Goal: Task Accomplishment & Management: Manage account settings

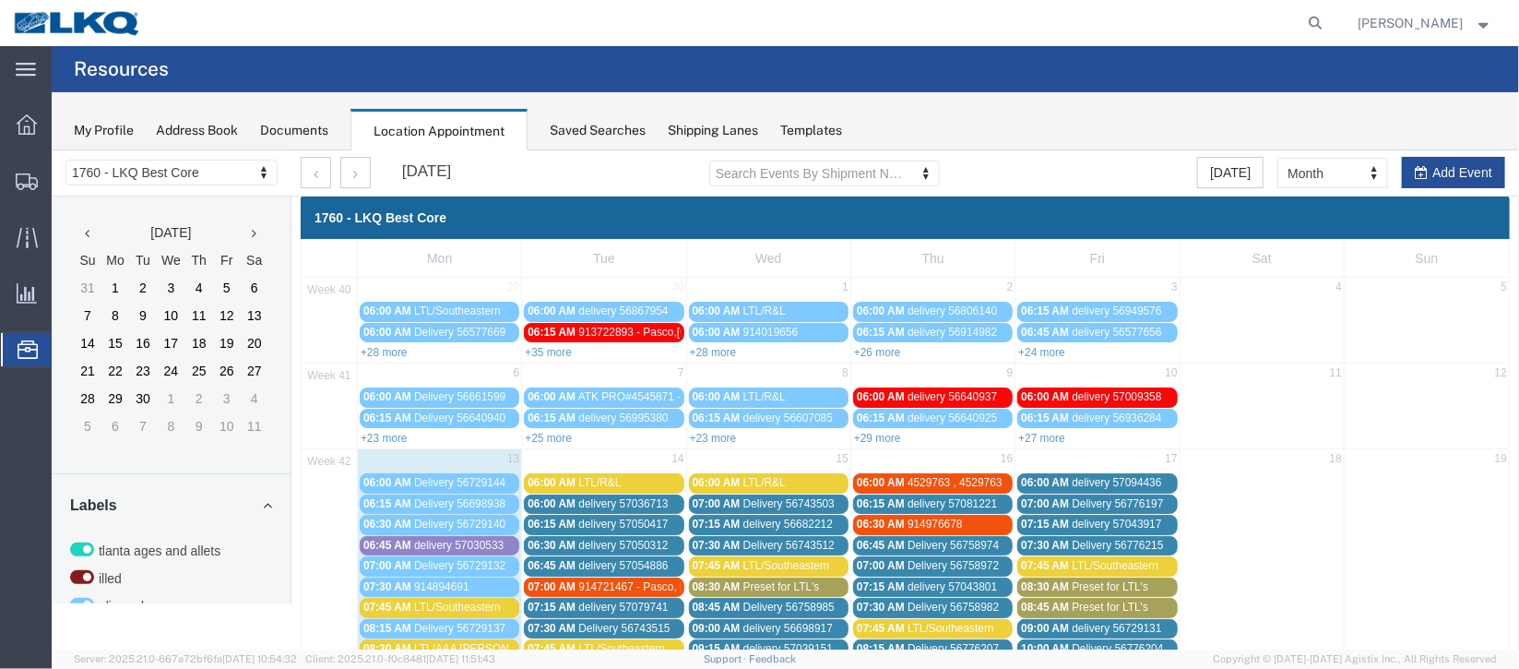
scroll to position [432, 0]
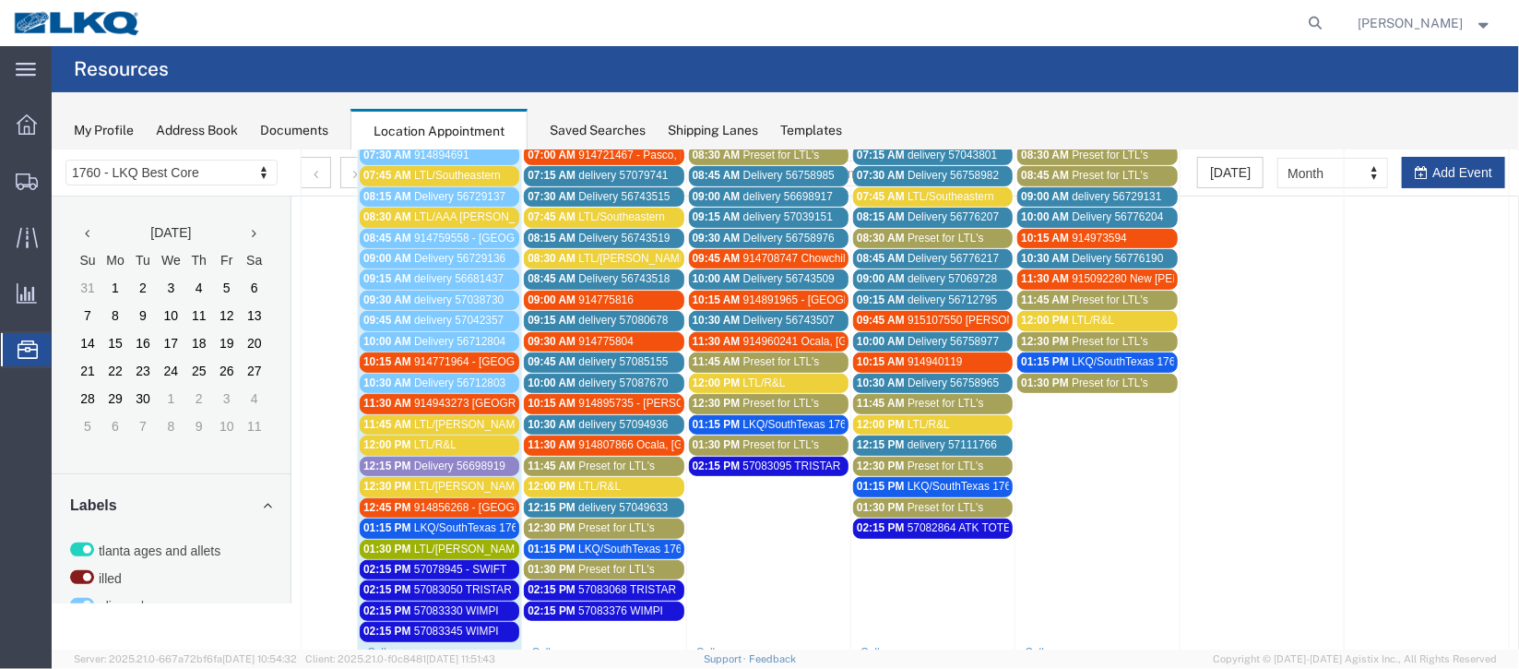
click at [446, 396] on span "914943273 [GEOGRAPHIC_DATA], [GEOGRAPHIC_DATA] Trucks for You" at bounding box center [595, 402] width 365 height 13
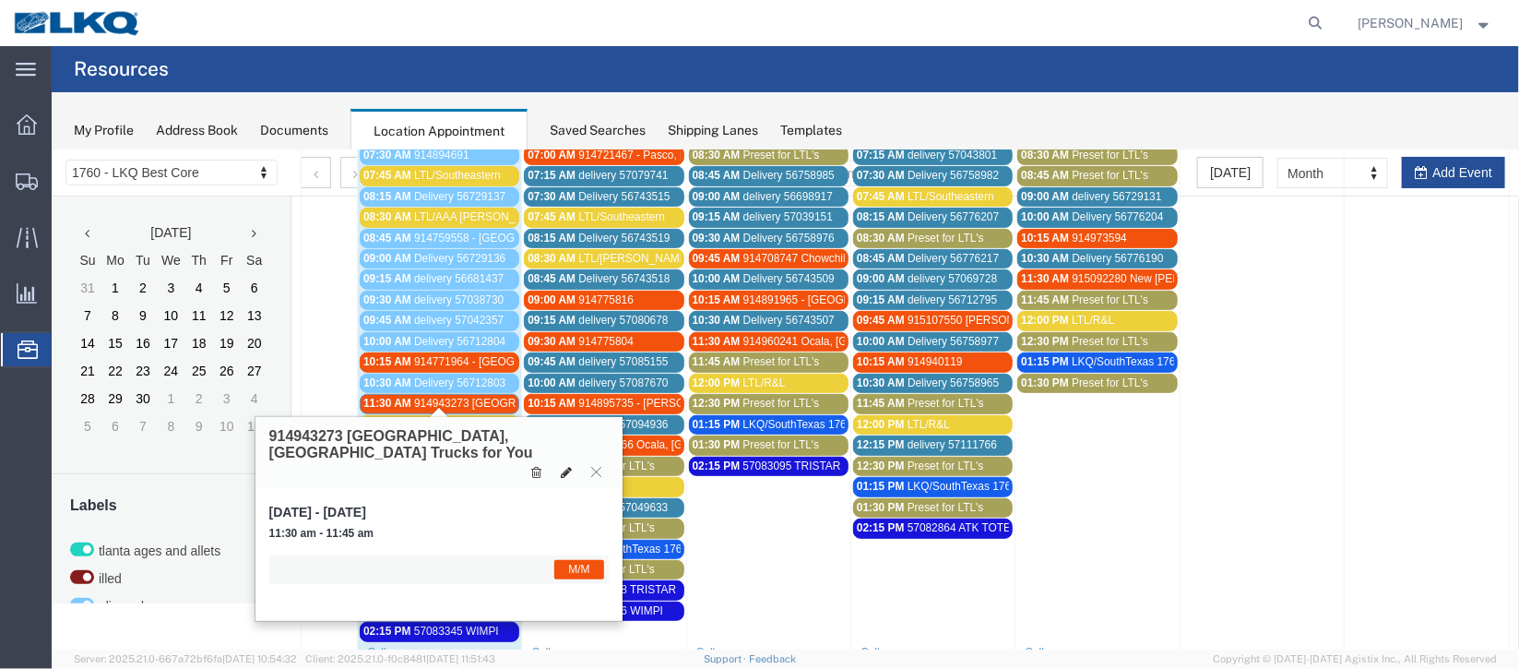
click at [563, 465] on icon at bounding box center [565, 471] width 11 height 13
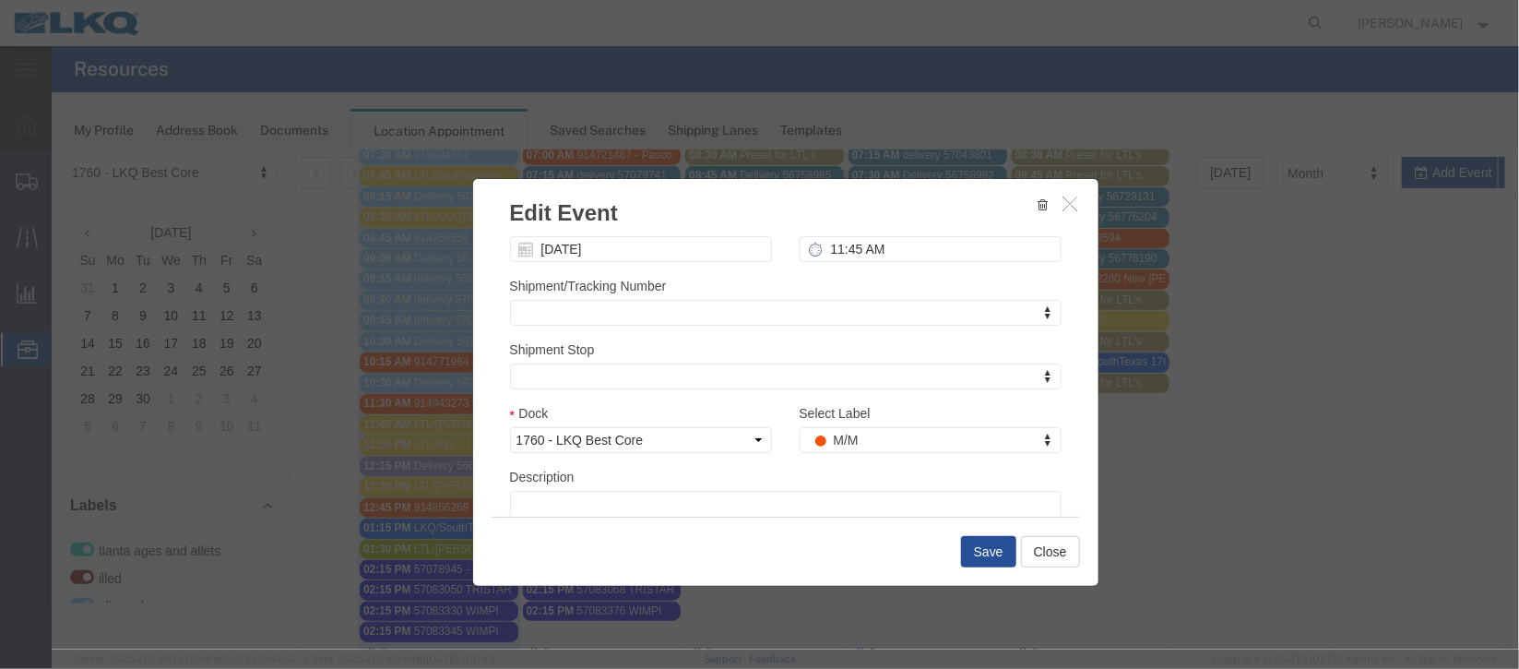
scroll to position [226, 0]
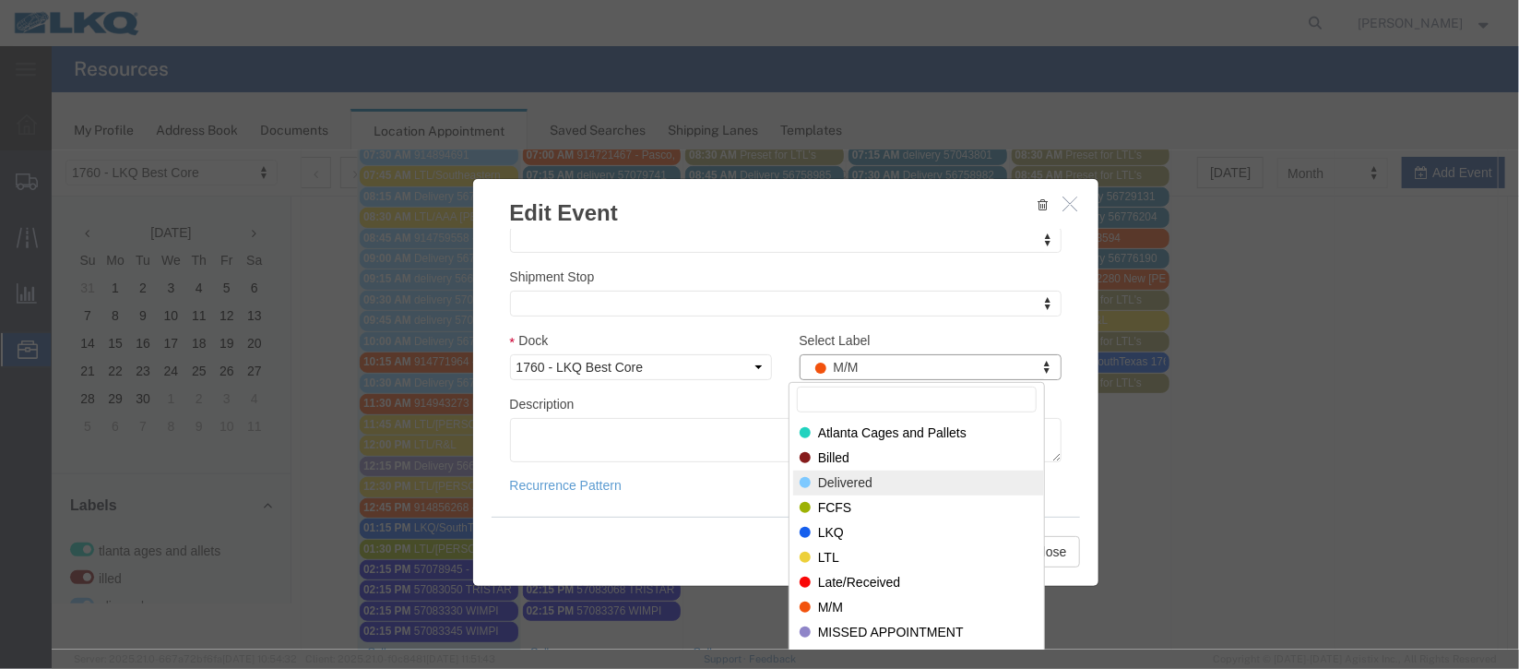
select select "40"
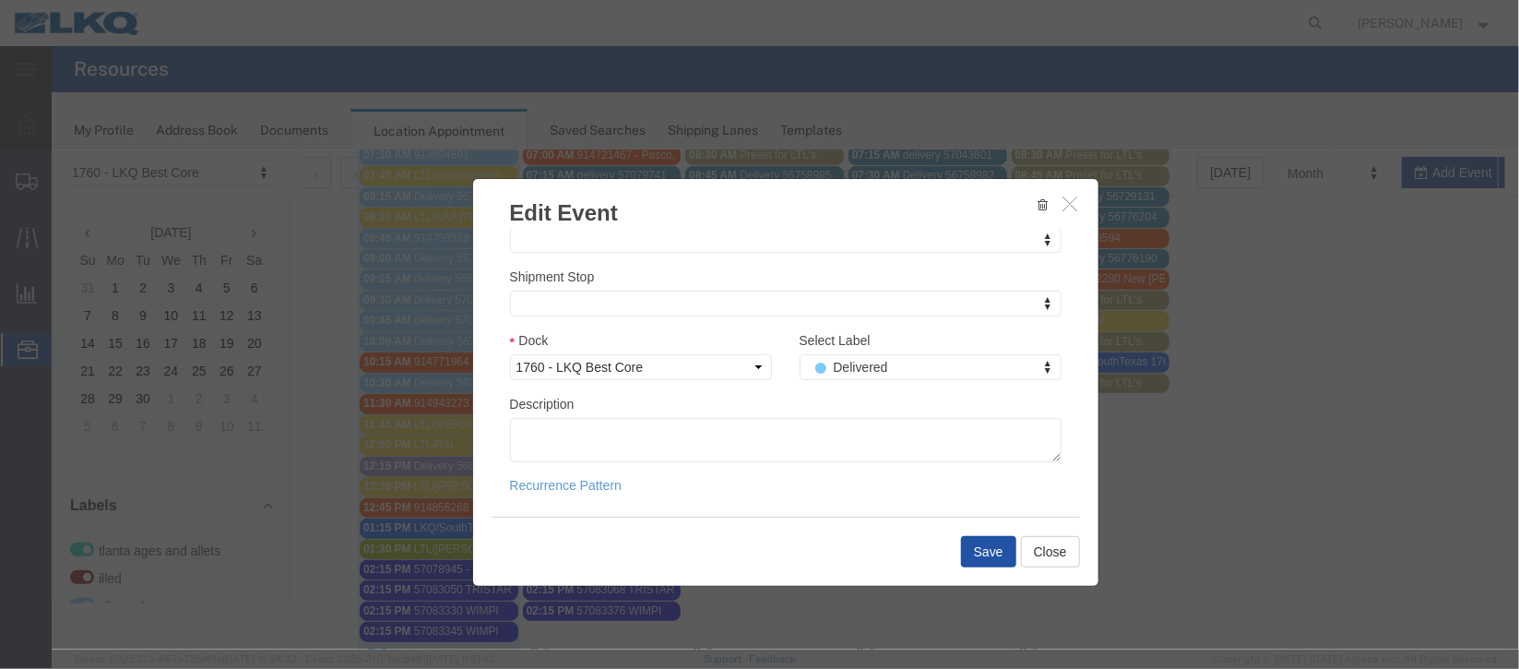
click at [981, 552] on button "Save" at bounding box center [987, 550] width 55 height 31
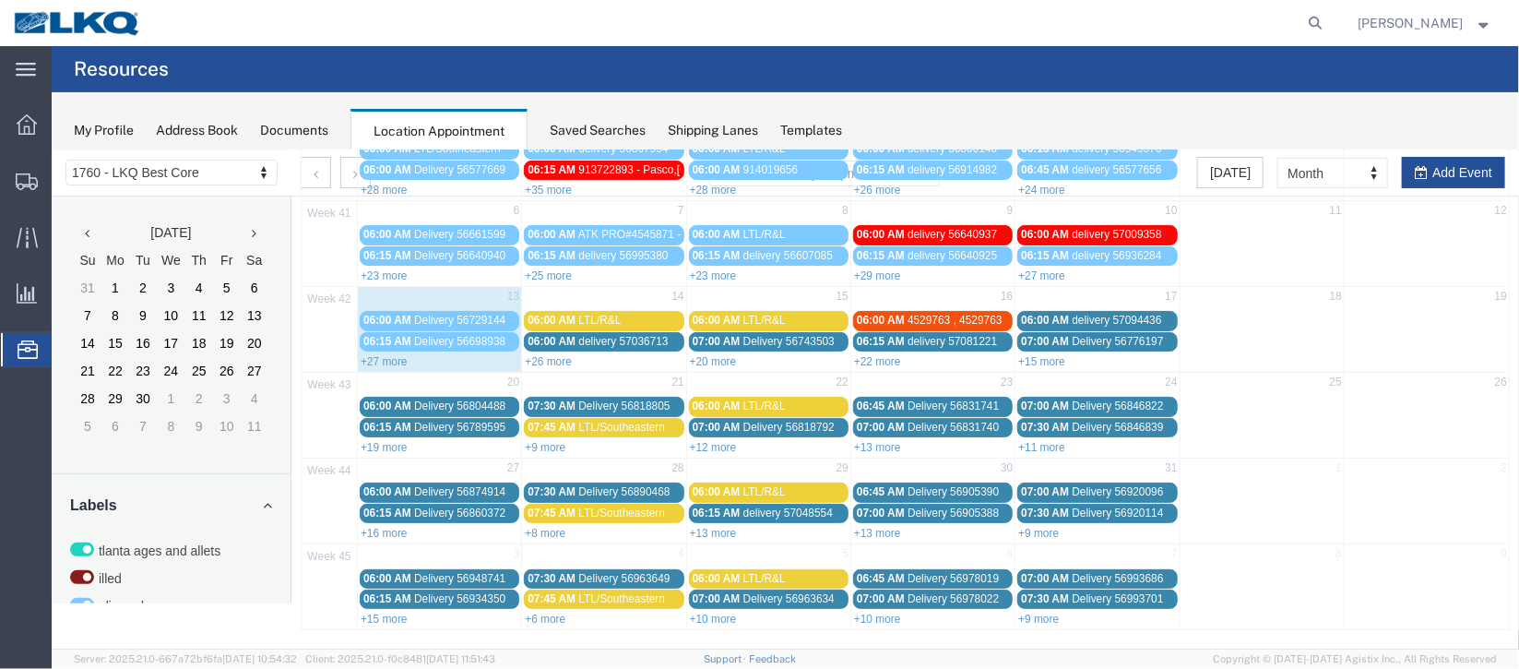
scroll to position [0, 0]
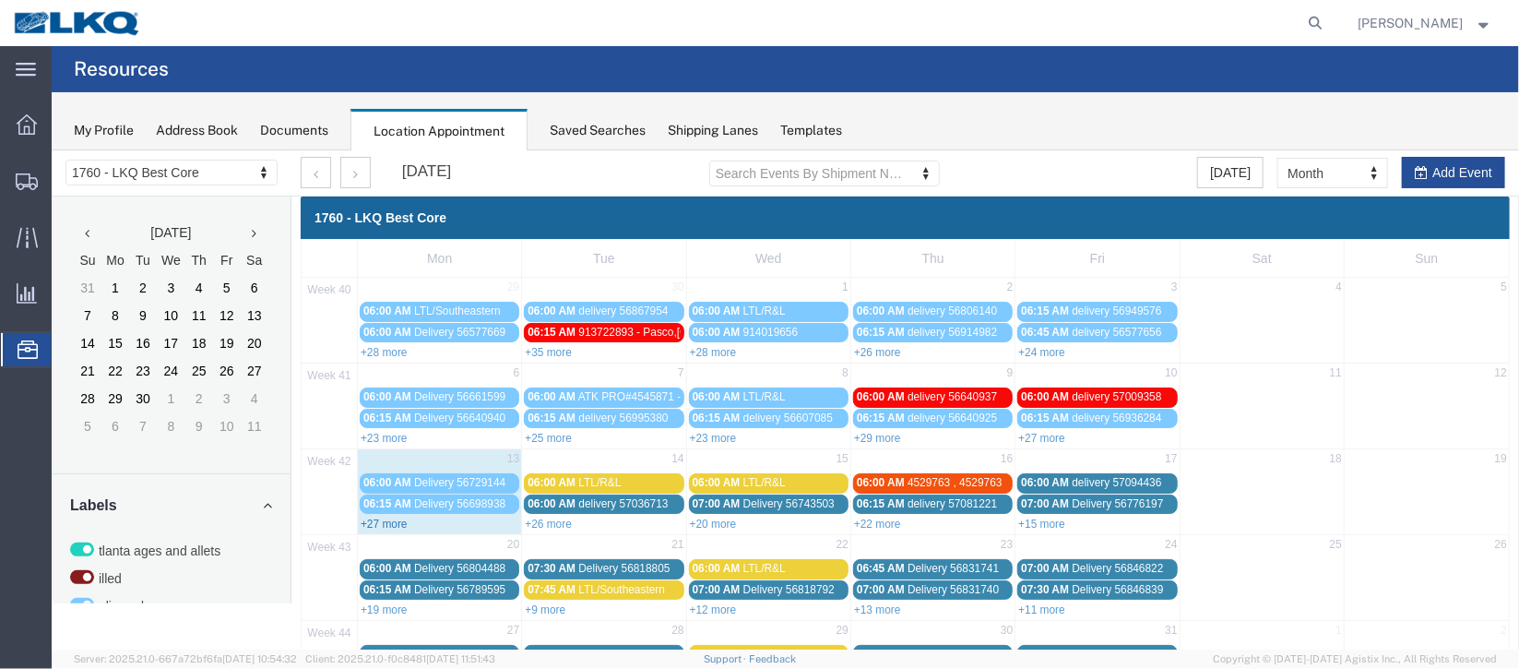
click at [374, 516] on link "+27 more" at bounding box center [383, 522] width 47 height 13
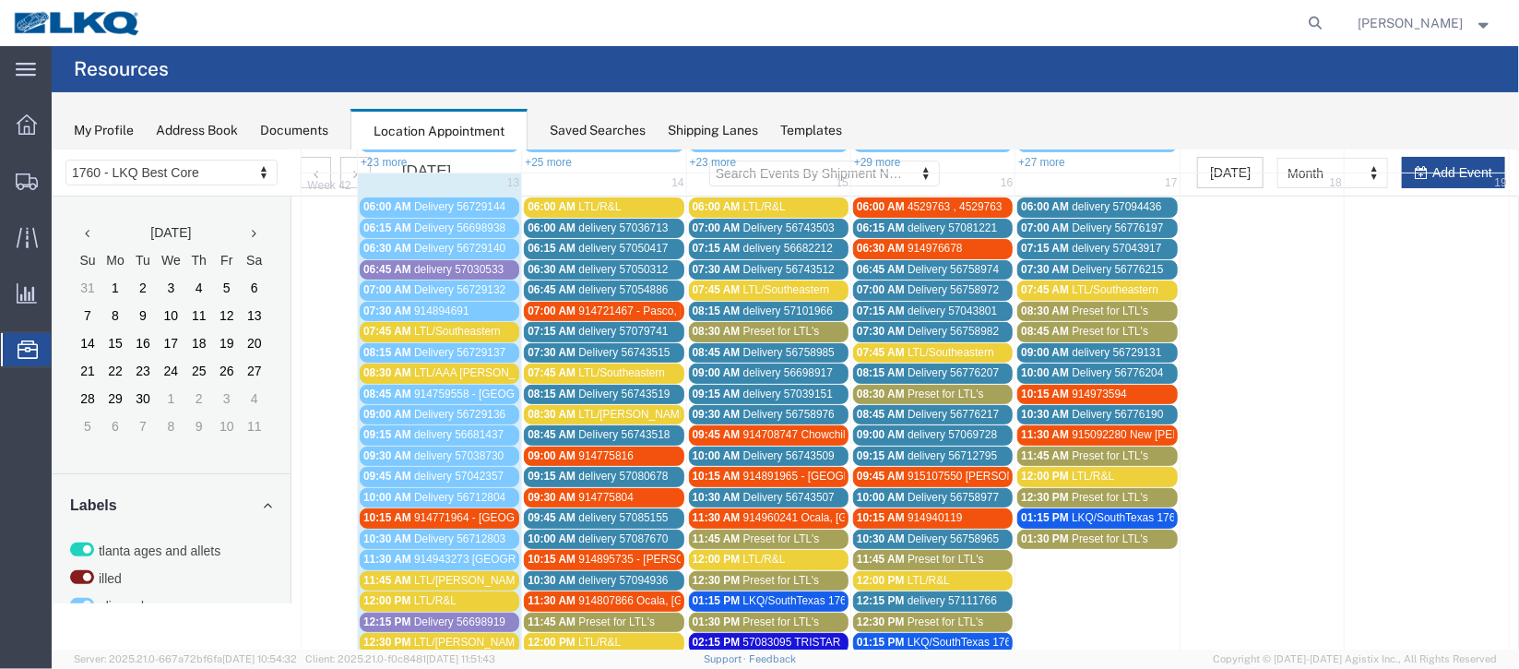
scroll to position [414, 0]
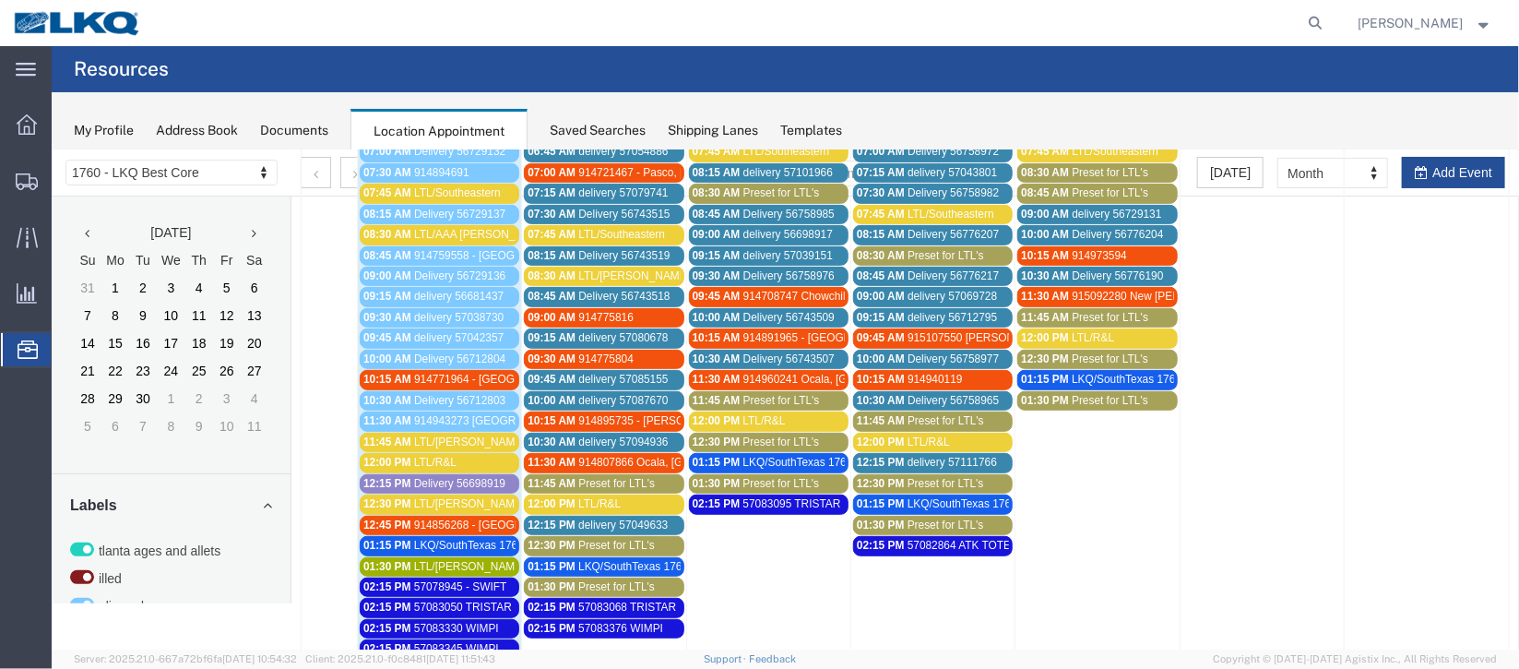
click at [457, 476] on span "Delivery 56698919" at bounding box center [458, 482] width 91 height 13
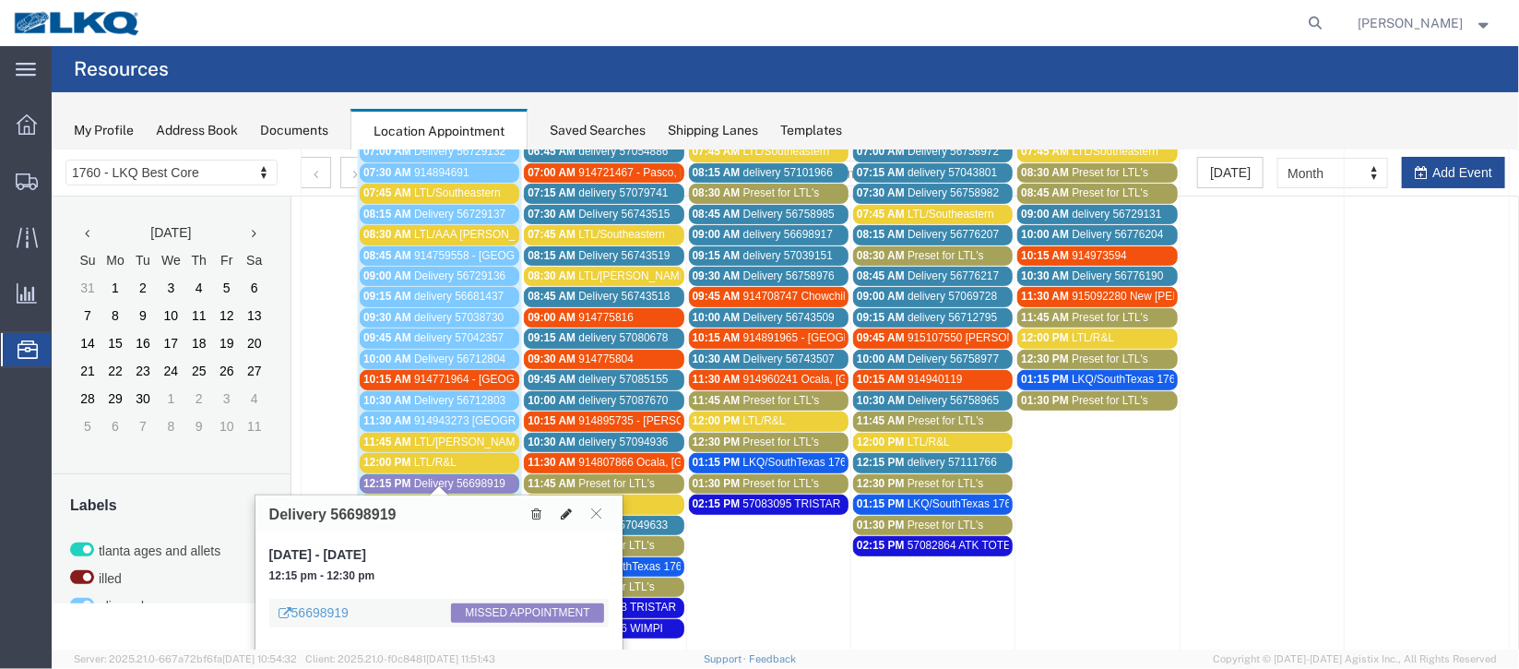
click at [563, 510] on icon at bounding box center [565, 512] width 11 height 13
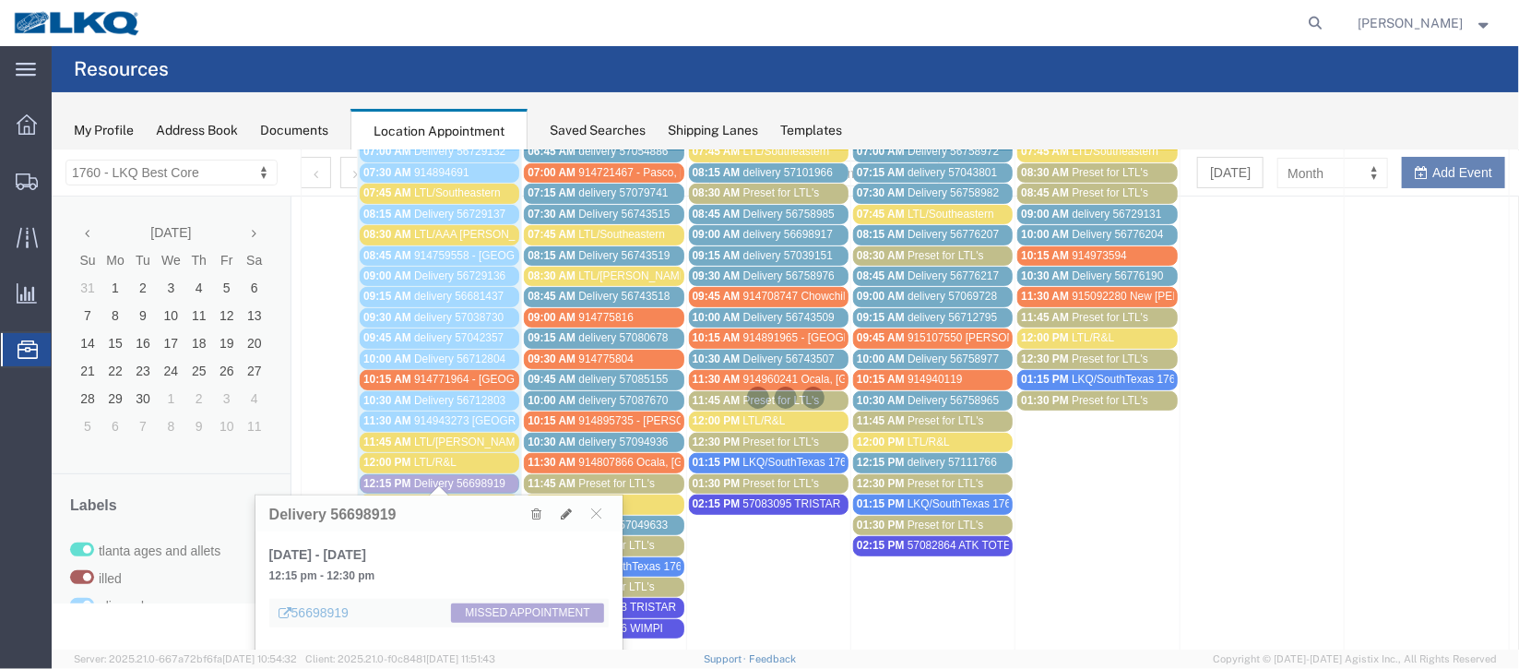
select select "1"
select select "100"
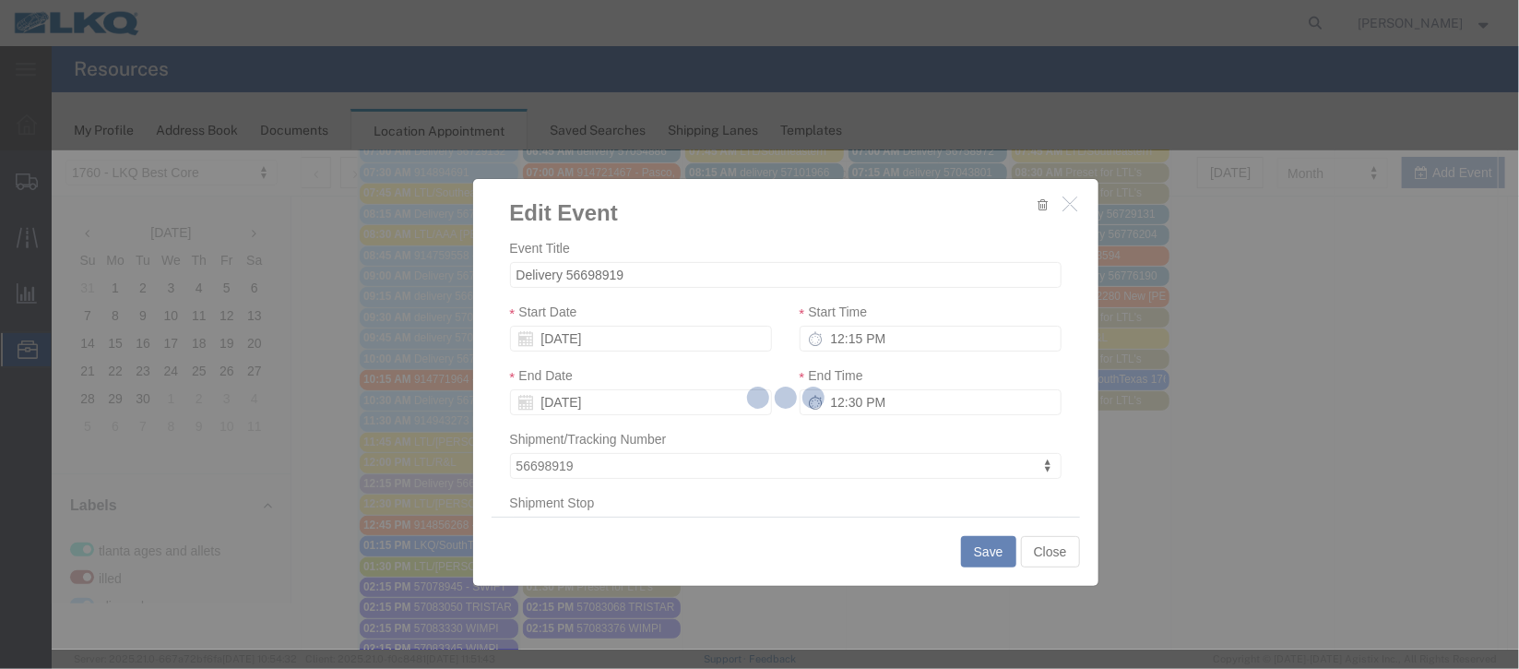
select select
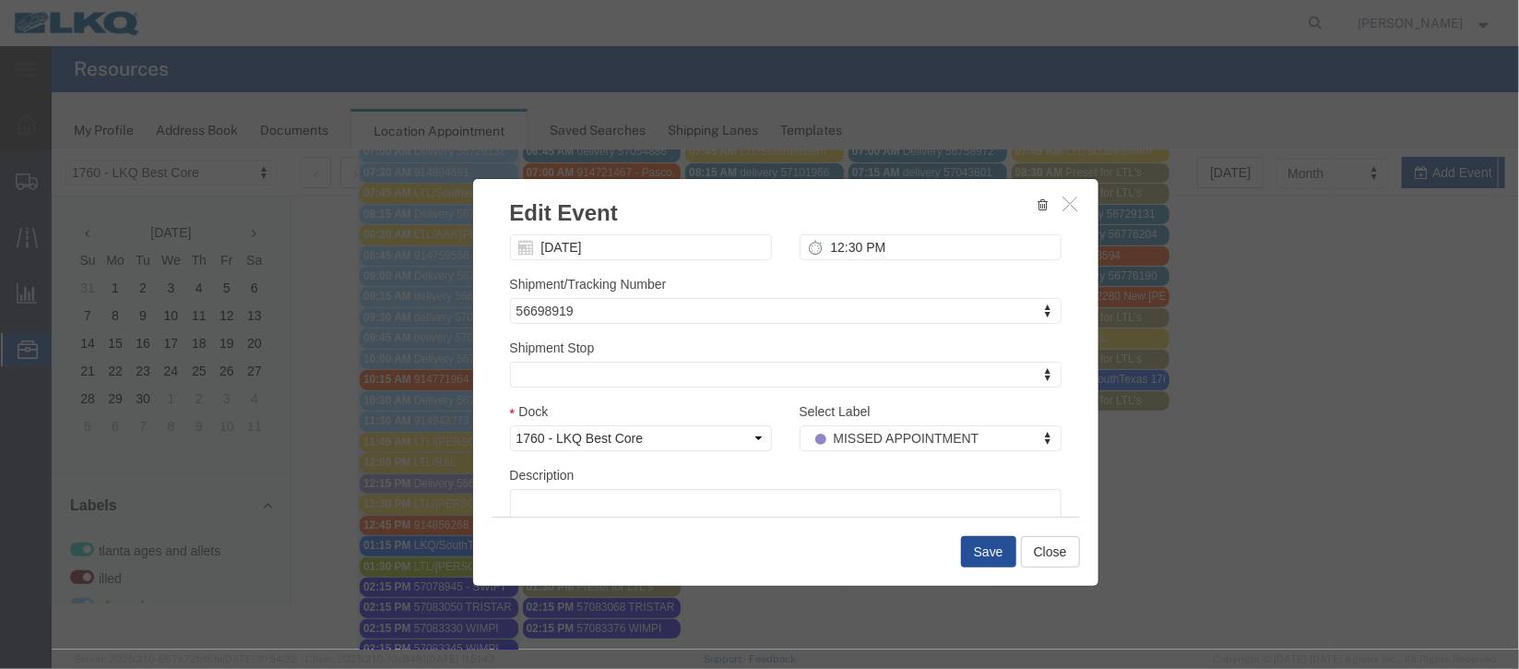
scroll to position [235, 0]
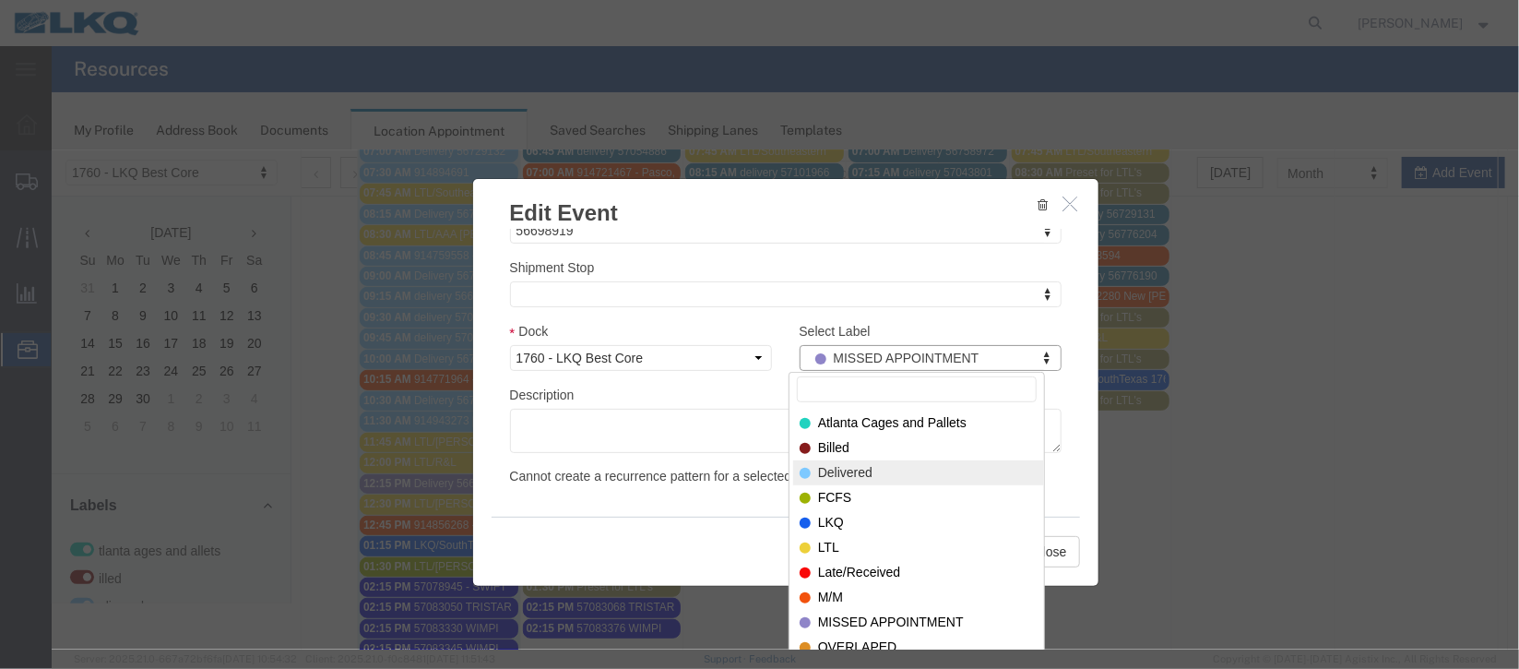
select select "40"
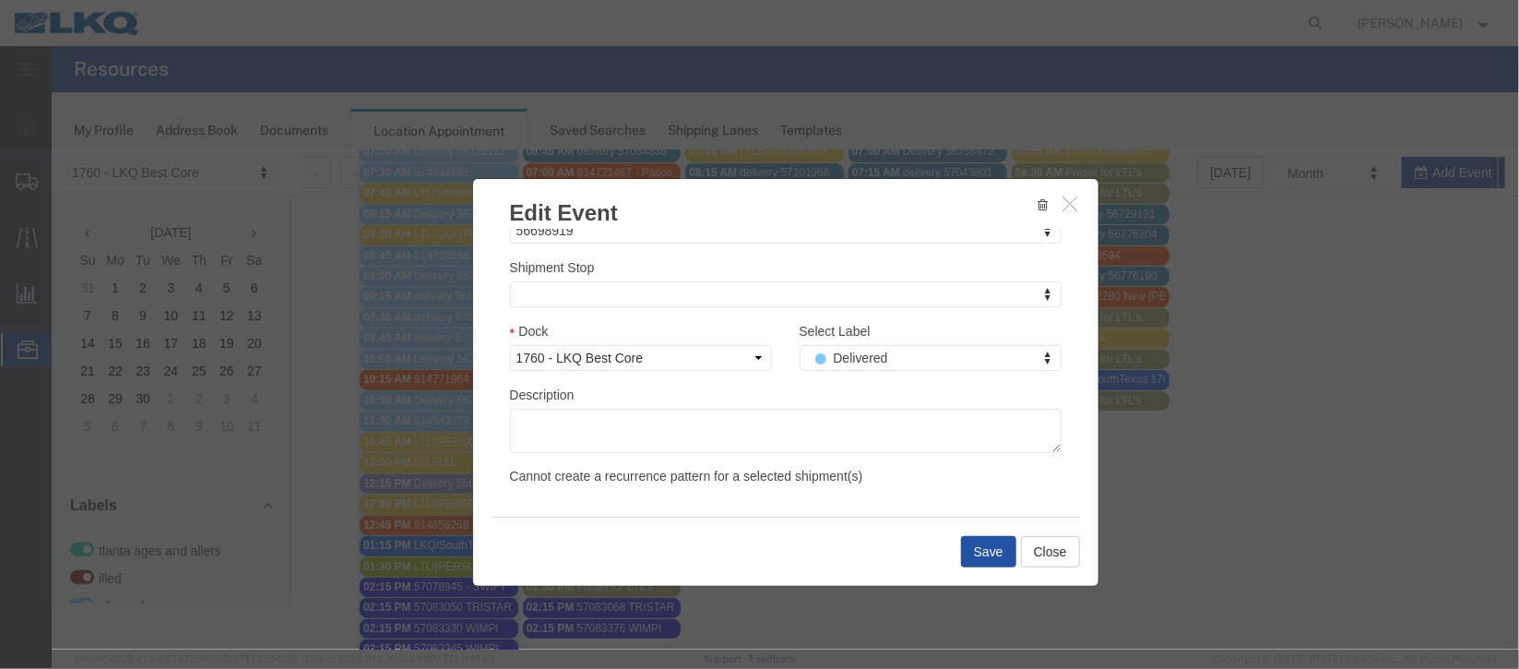
click at [994, 544] on button "Save" at bounding box center [987, 550] width 55 height 31
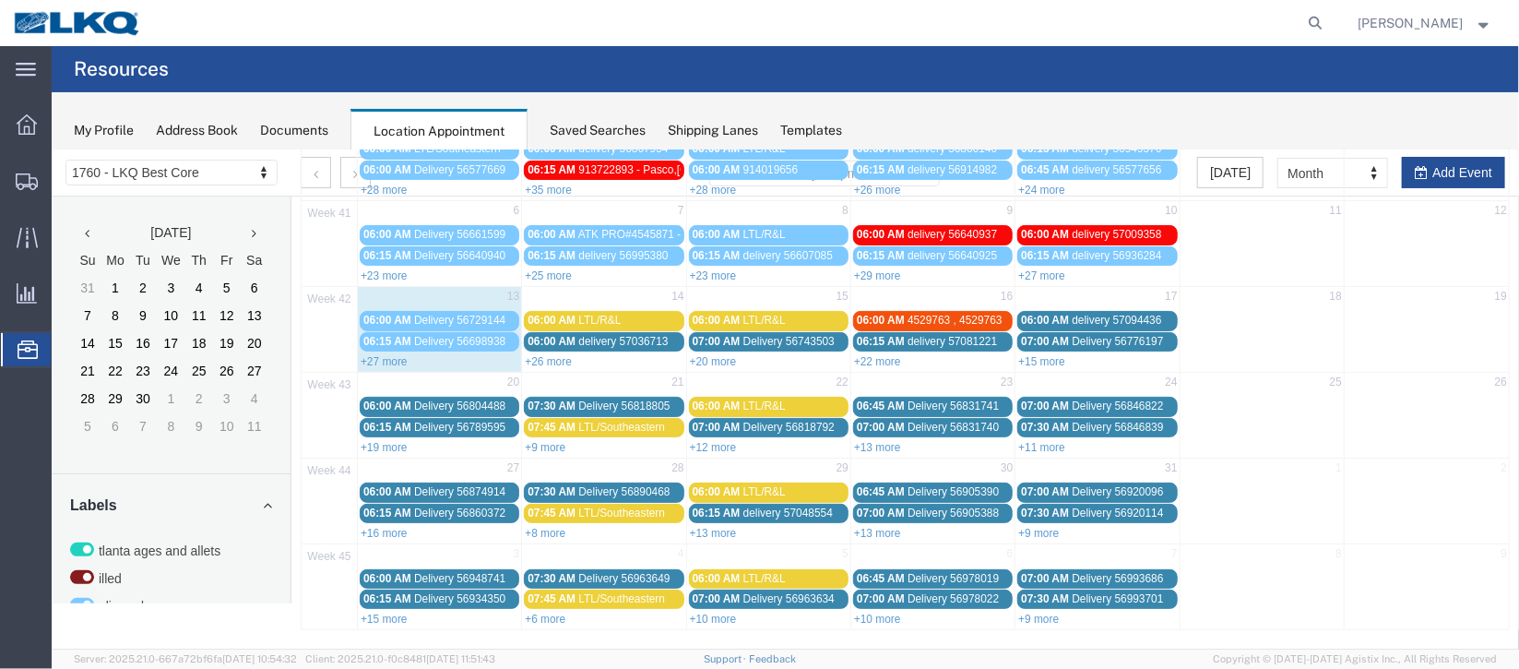
scroll to position [0, 0]
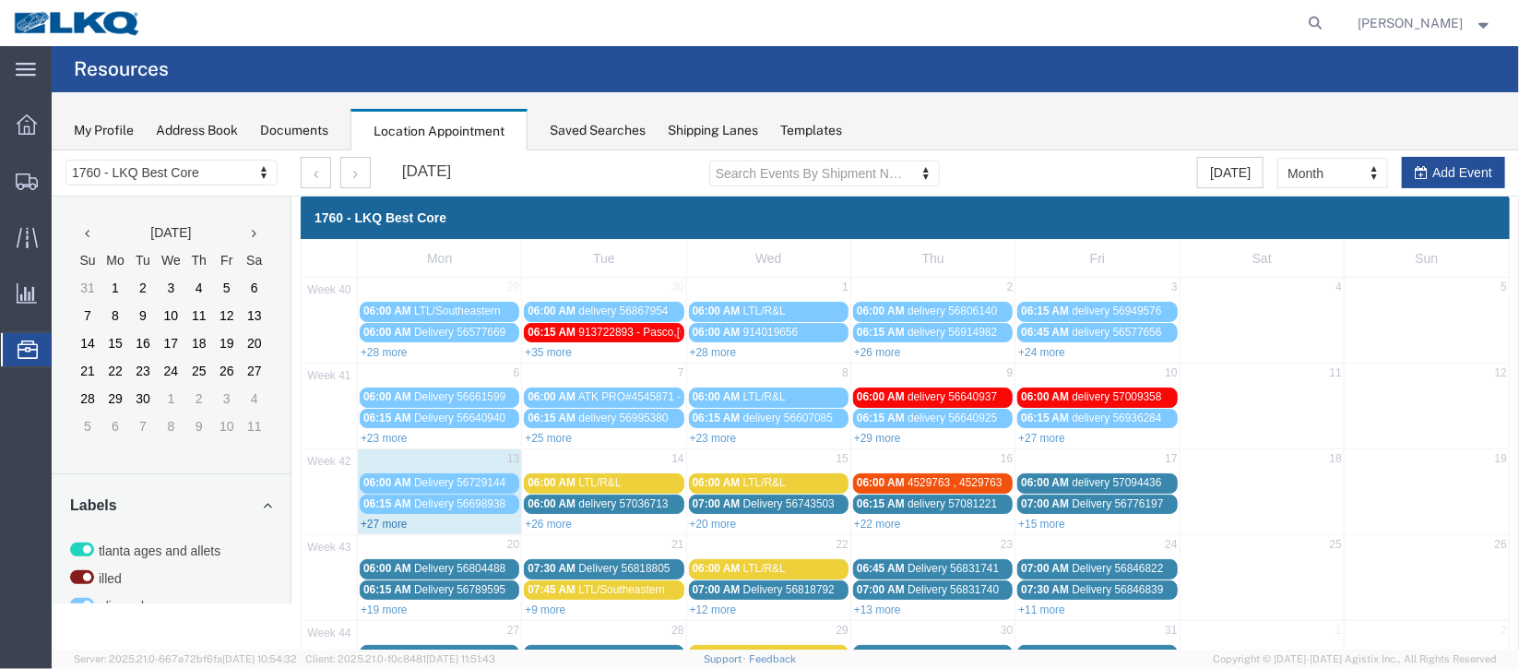
click at [381, 523] on link "+27 more" at bounding box center [383, 522] width 47 height 13
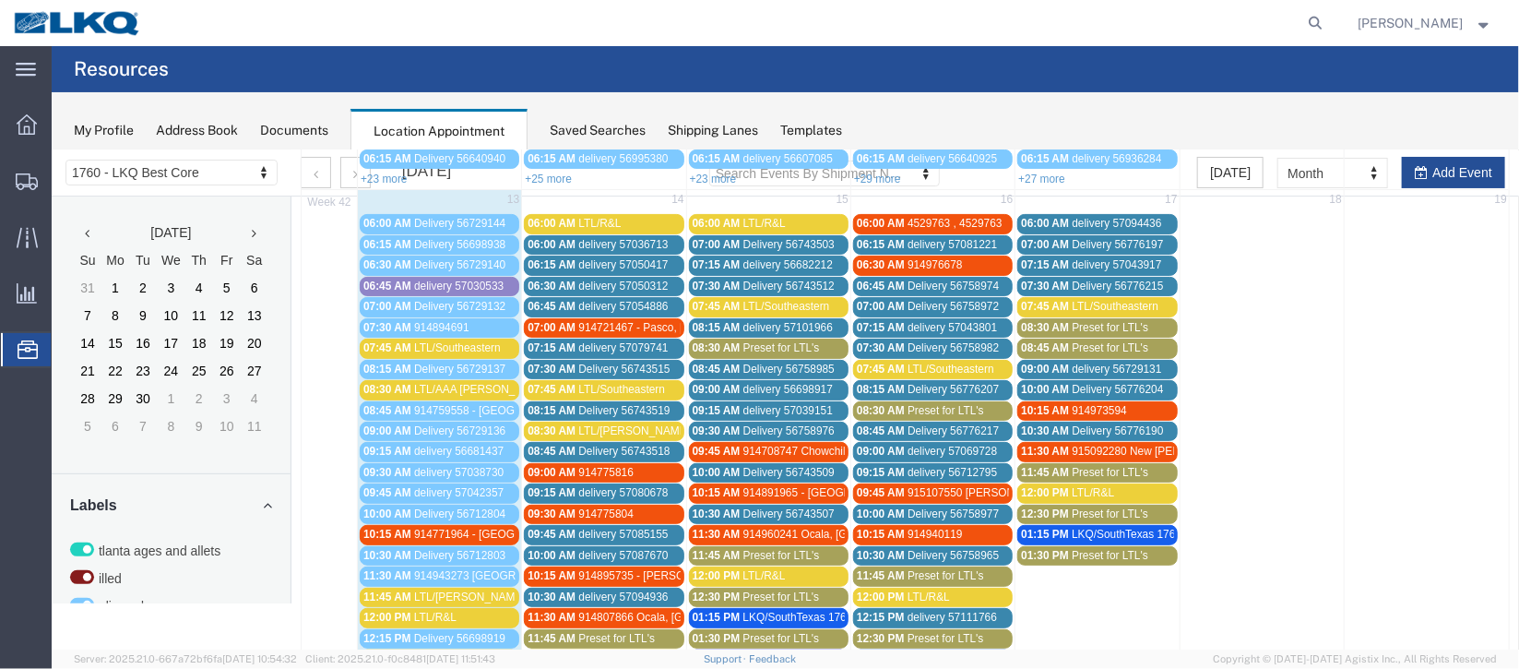
scroll to position [414, 0]
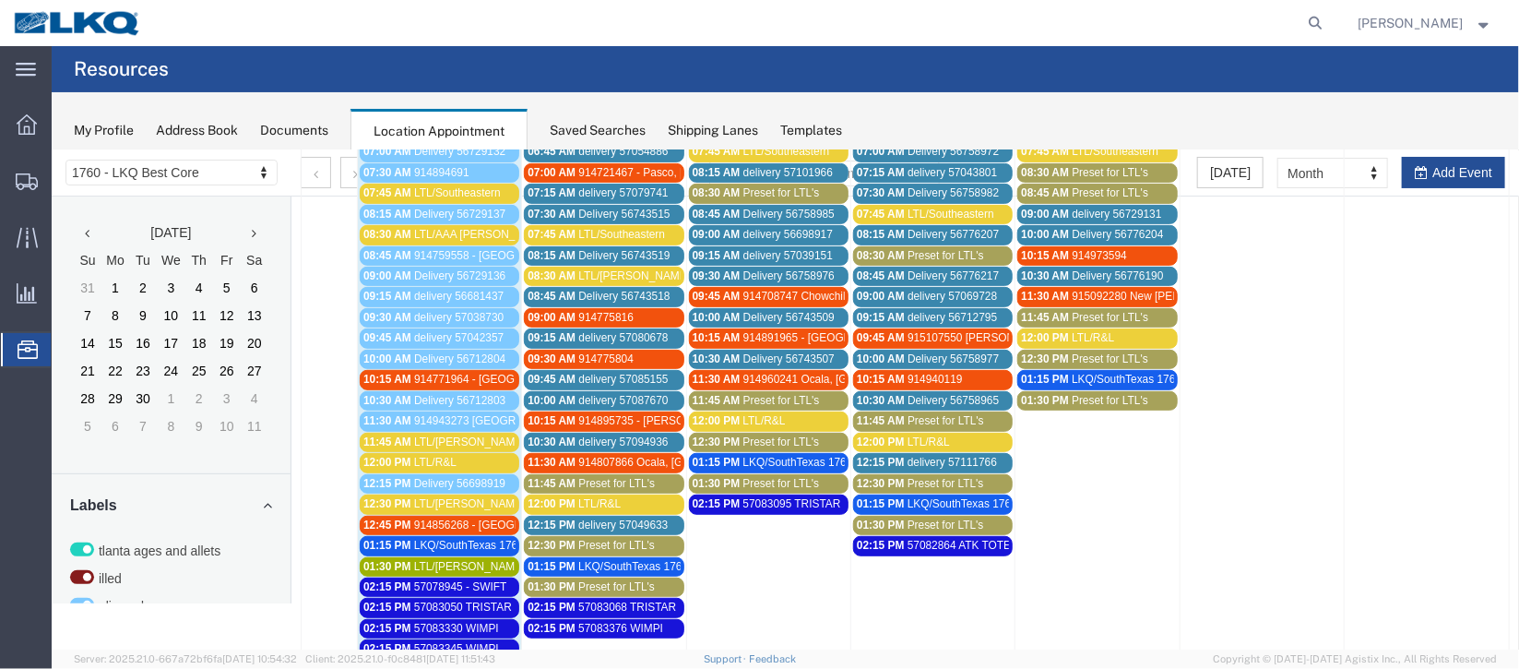
click at [424, 538] on span "LKQ/SouthTexas 1762" at bounding box center [468, 544] width 110 height 13
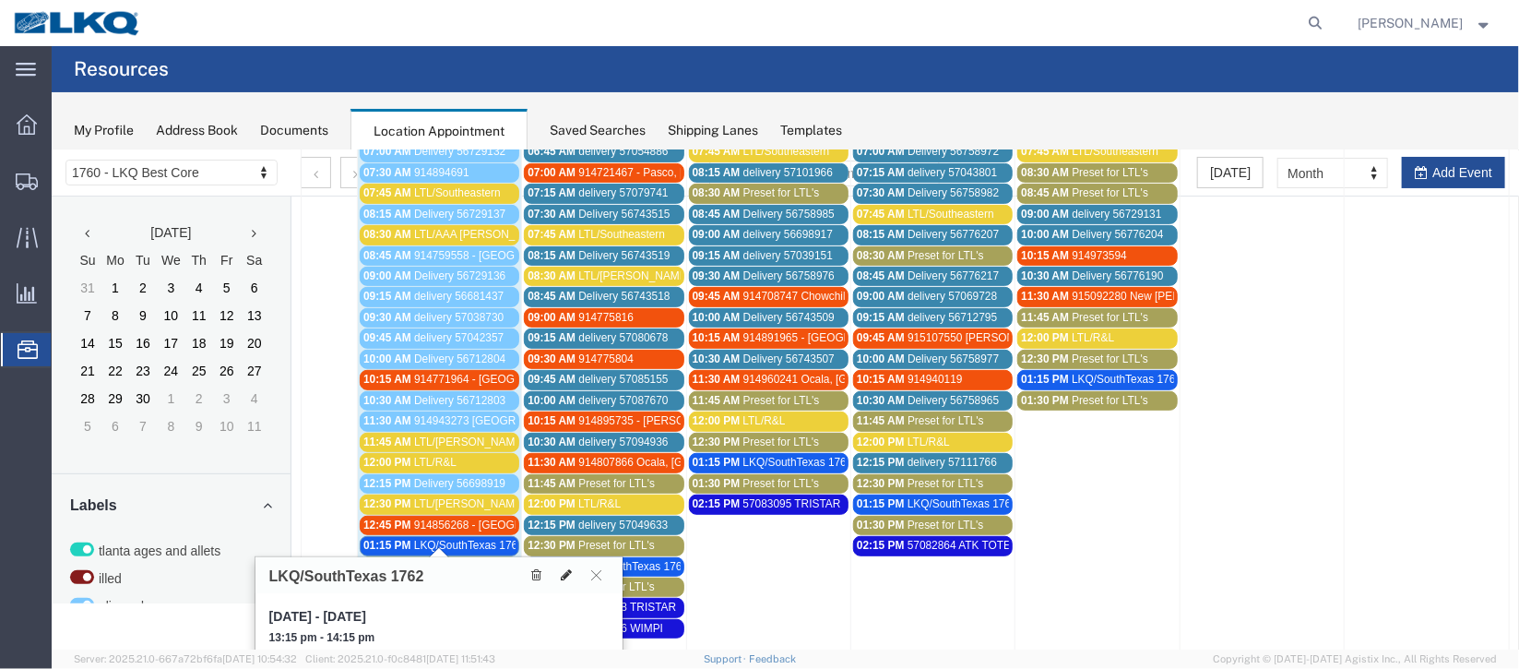
click at [560, 579] on button at bounding box center [565, 573] width 26 height 19
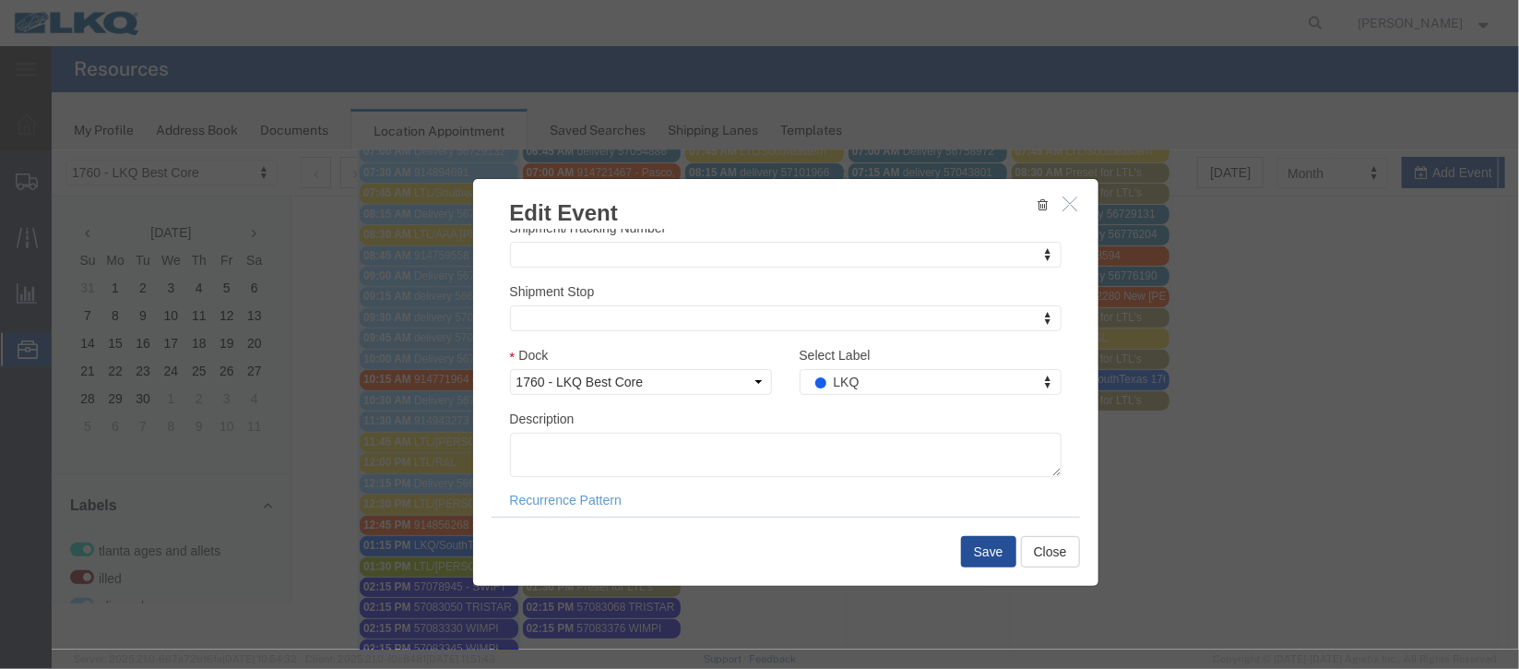
scroll to position [226, 0]
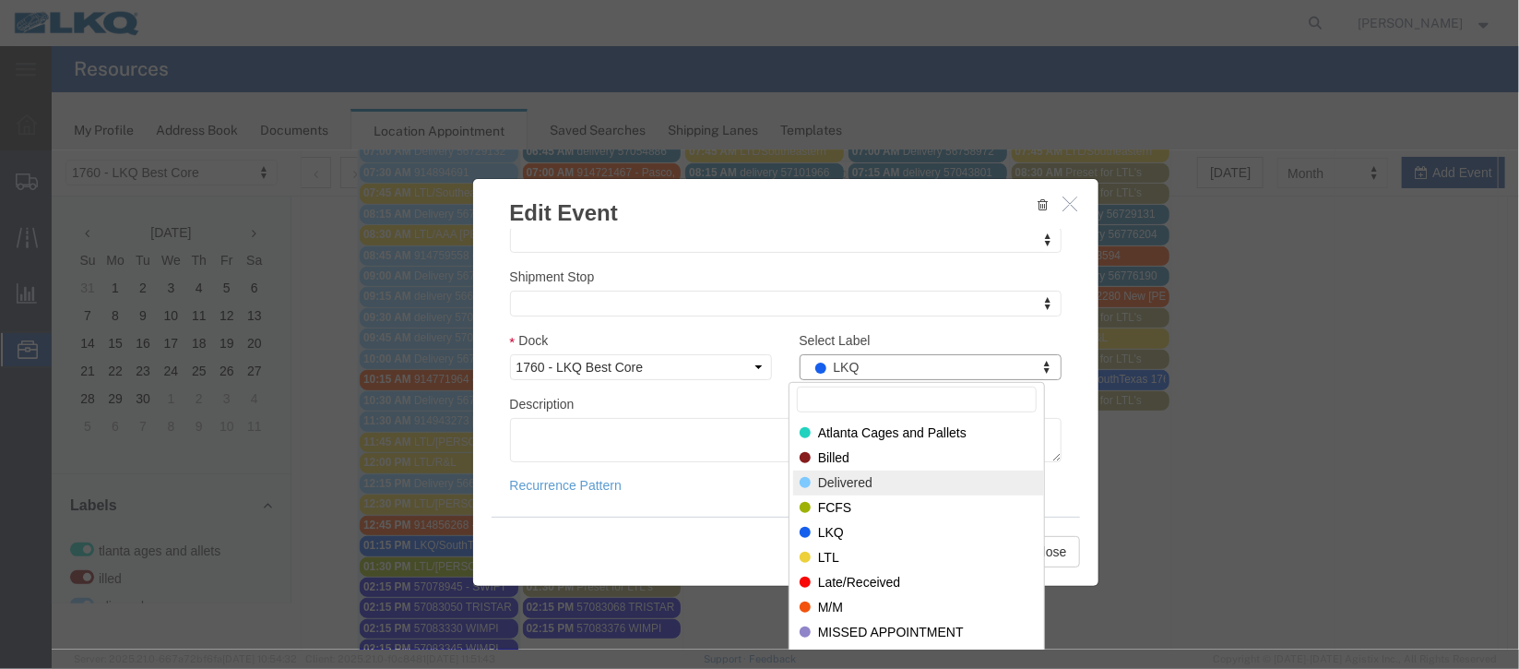
select select "40"
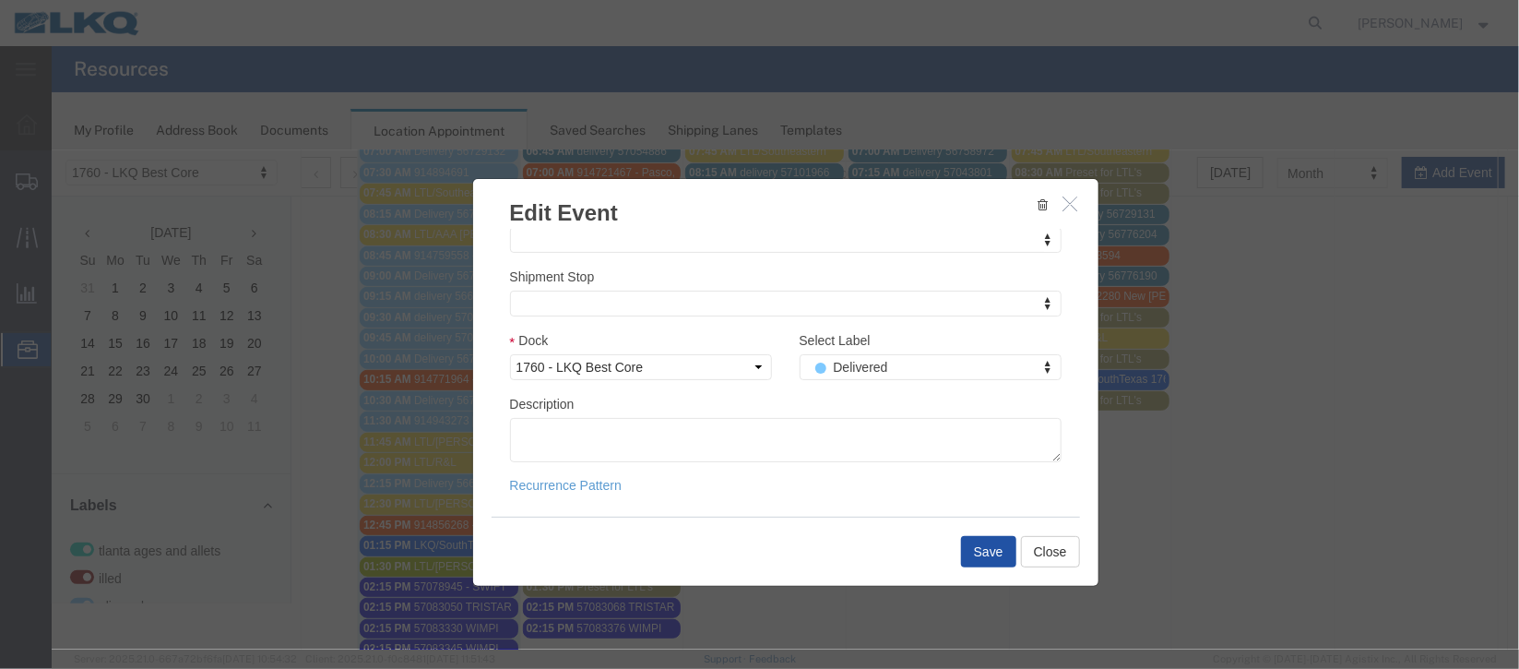
click at [989, 540] on button "Save" at bounding box center [987, 550] width 55 height 31
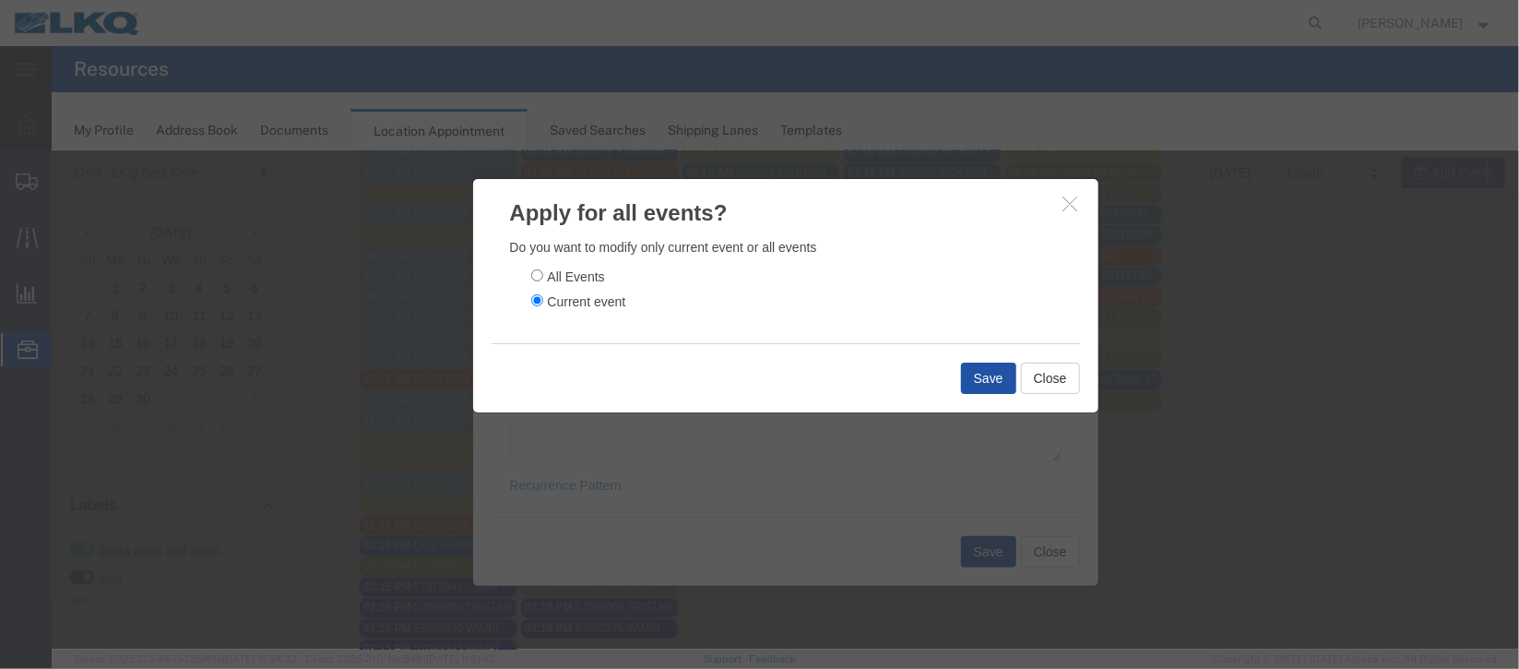
click at [966, 383] on button "Save" at bounding box center [987, 377] width 55 height 31
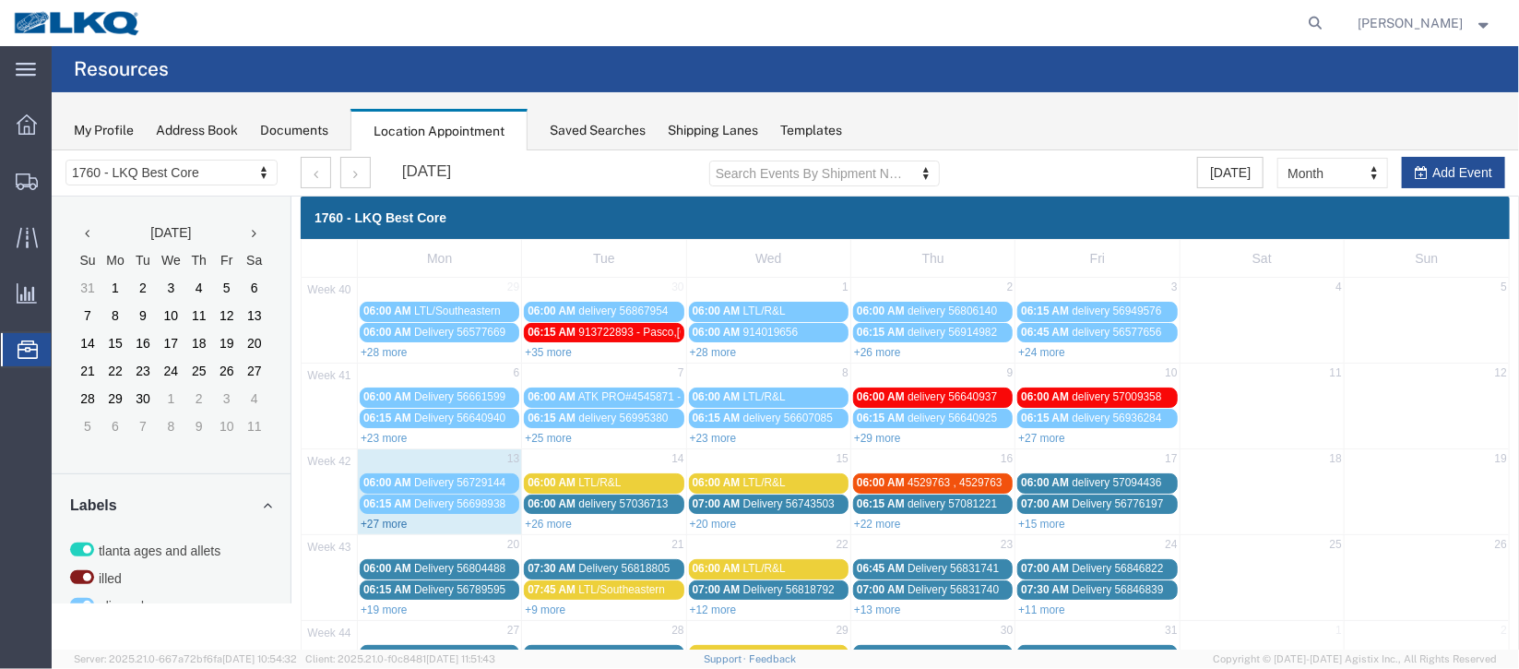
click at [376, 523] on link "+27 more" at bounding box center [383, 522] width 47 height 13
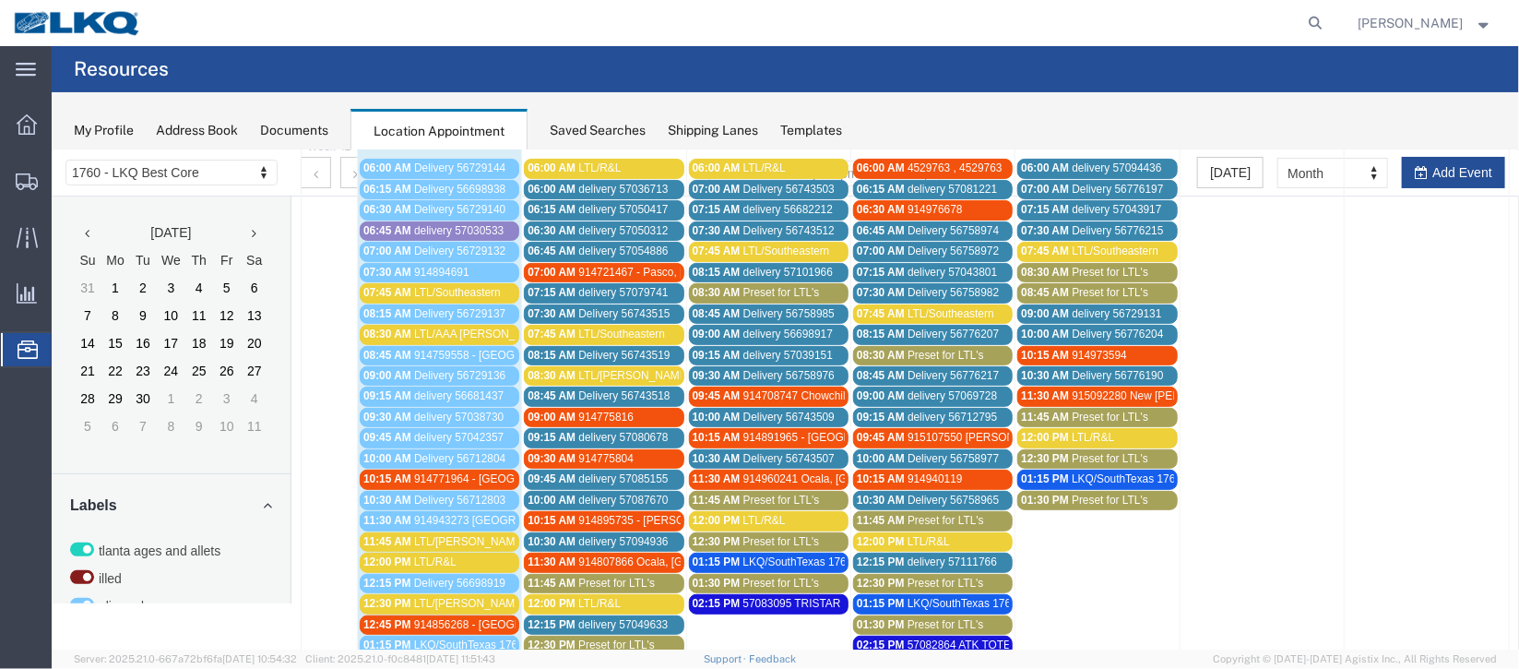
scroll to position [276, 0]
